Goal: Transaction & Acquisition: Purchase product/service

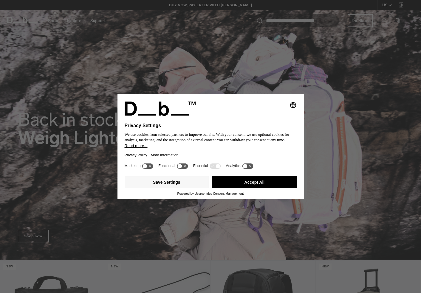
click at [182, 169] on icon at bounding box center [179, 166] width 4 height 4
click at [187, 168] on icon at bounding box center [185, 166] width 4 height 4
click at [238, 181] on button "Accept All" at bounding box center [254, 182] width 84 height 12
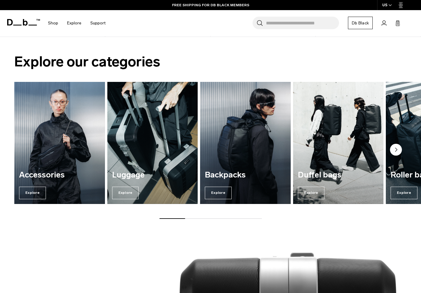
scroll to position [399, 0]
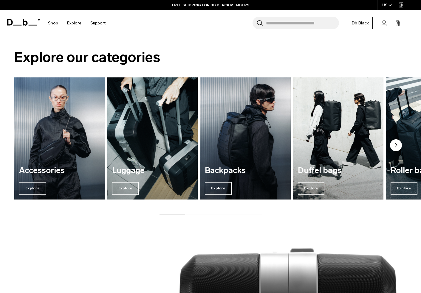
click at [151, 127] on img "2 / 7" at bounding box center [152, 139] width 93 height 126
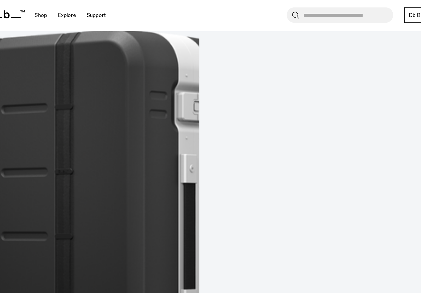
scroll to position [1693, 0]
